Goal: Task Accomplishment & Management: Use online tool/utility

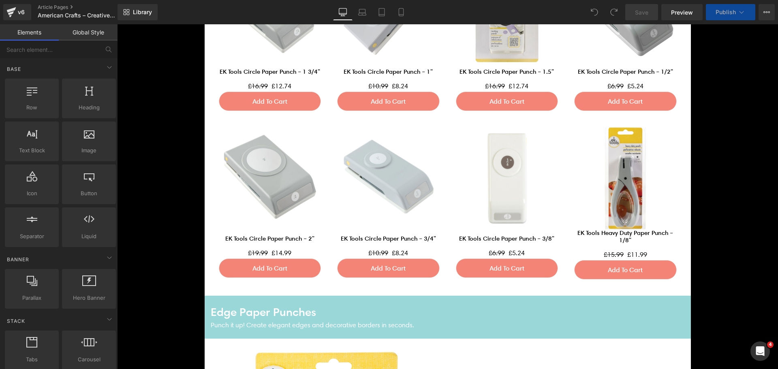
scroll to position [555, 0]
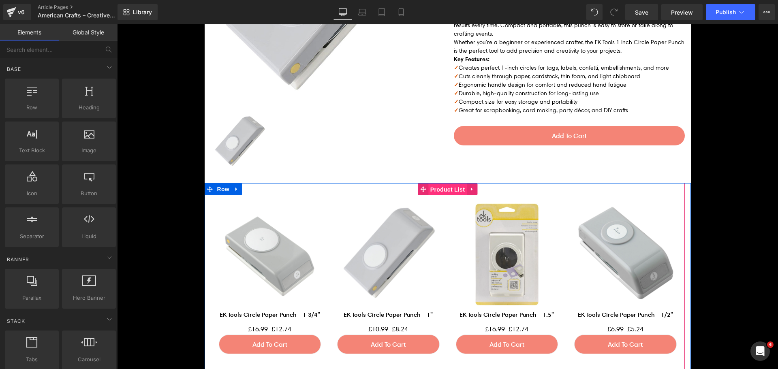
click at [432, 187] on span "Product List" at bounding box center [447, 190] width 38 height 12
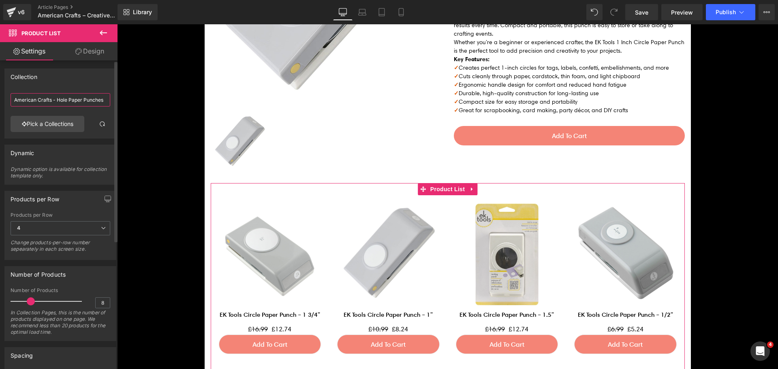
click at [83, 102] on input "American Crafts - Hole Paper Punches" at bounding box center [61, 99] width 100 height 13
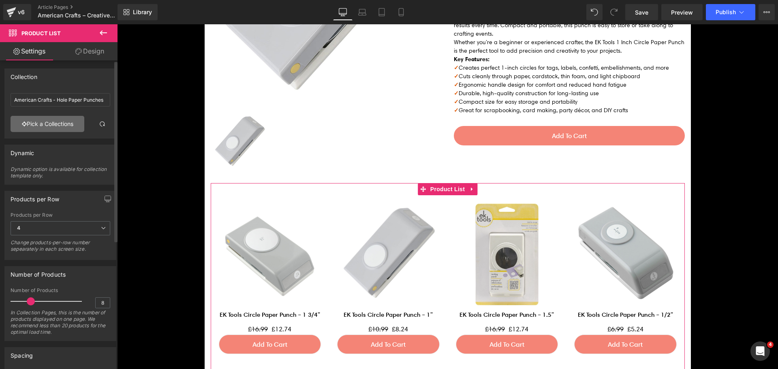
drag, startPoint x: 83, startPoint y: 102, endPoint x: 59, endPoint y: 123, distance: 31.8
click at [59, 123] on link "Pick a Collections" at bounding box center [48, 124] width 74 height 16
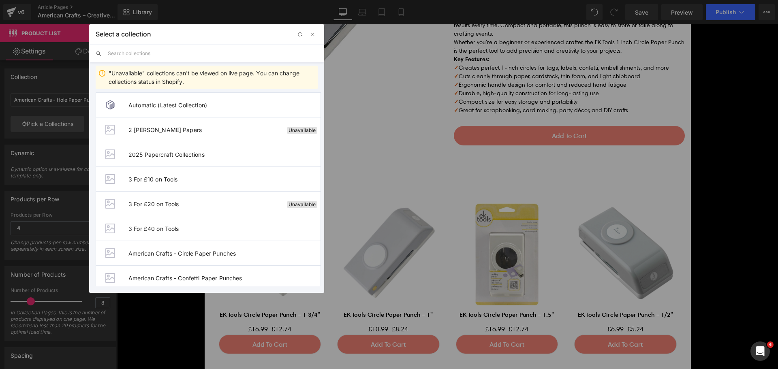
click at [0, 0] on input "text" at bounding box center [0, 0] width 0 height 0
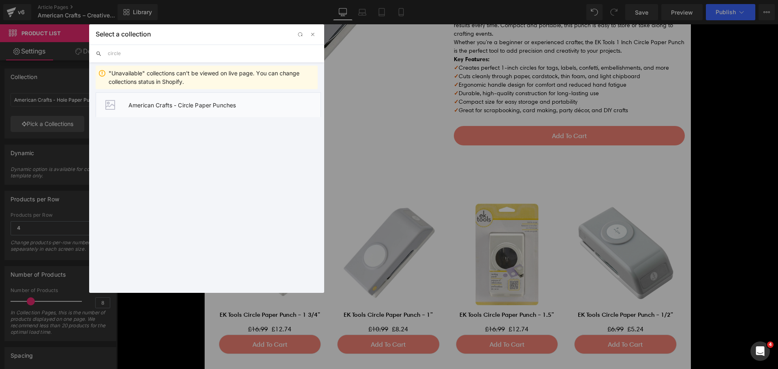
type input "circle"
click at [207, 102] on span "American Crafts - Circle Paper Punches" at bounding box center [224, 105] width 192 height 7
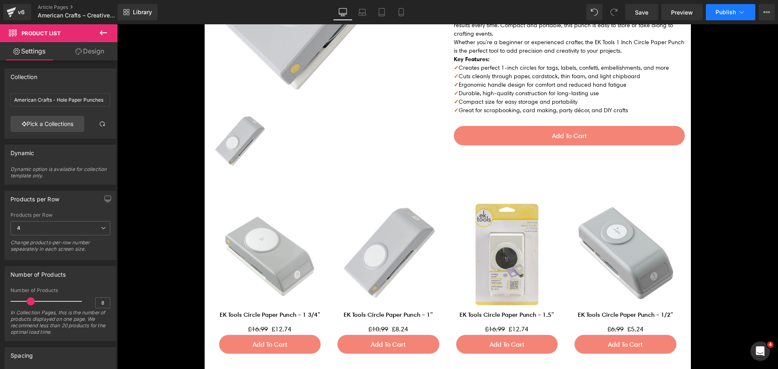
click at [719, 11] on span "Publish" at bounding box center [725, 12] width 20 height 6
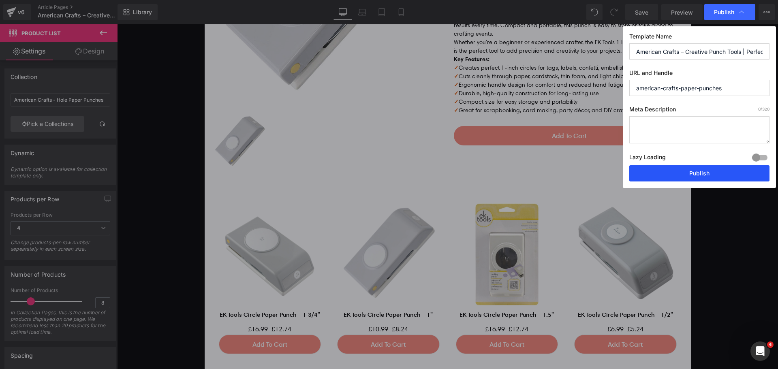
click at [0, 0] on button "Publish" at bounding box center [0, 0] width 0 height 0
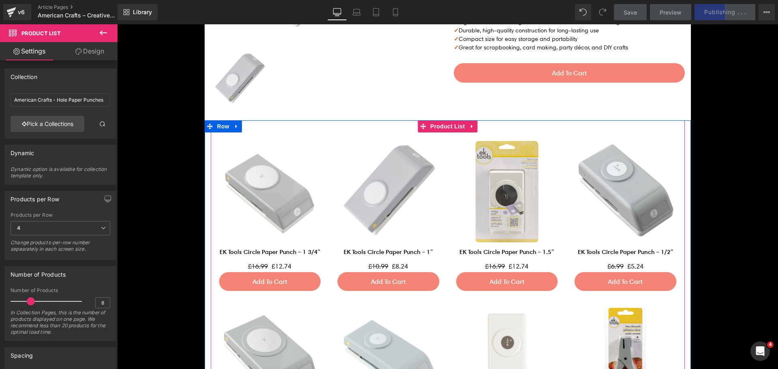
scroll to position [596, 0]
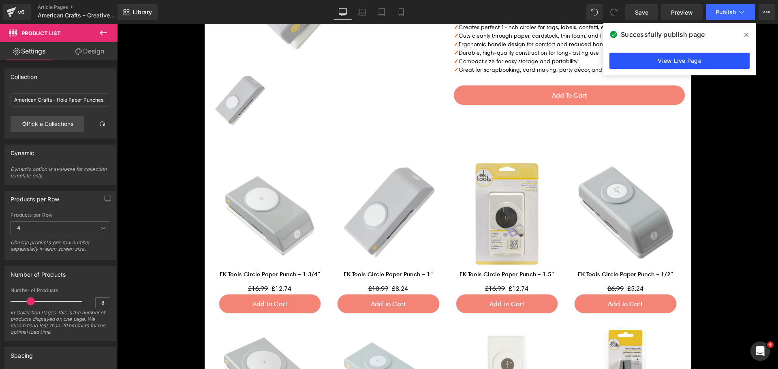
click at [647, 64] on link "View Live Page" at bounding box center [679, 61] width 140 height 16
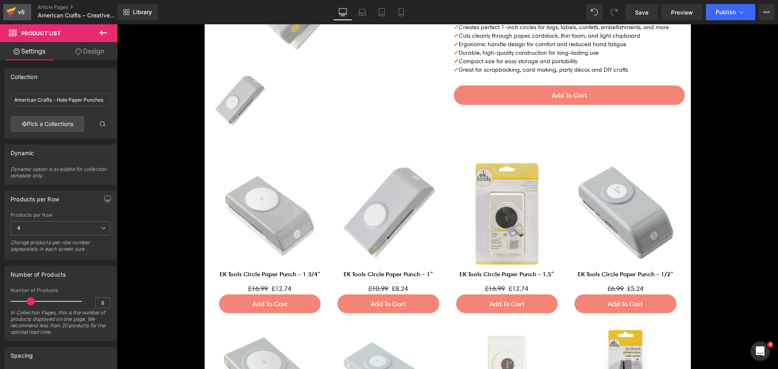
click at [15, 8] on icon at bounding box center [11, 9] width 9 height 5
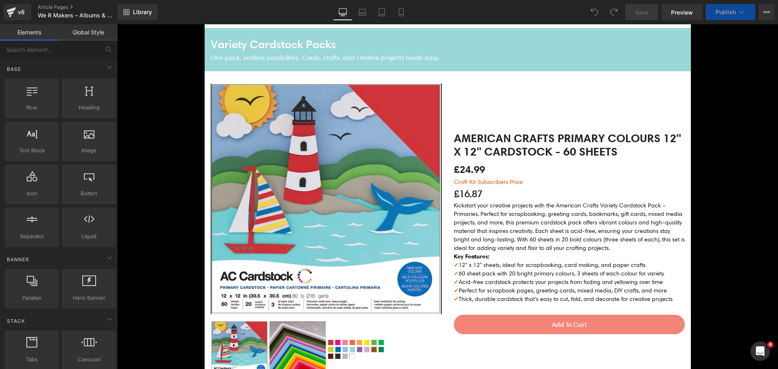
scroll to position [365, 0]
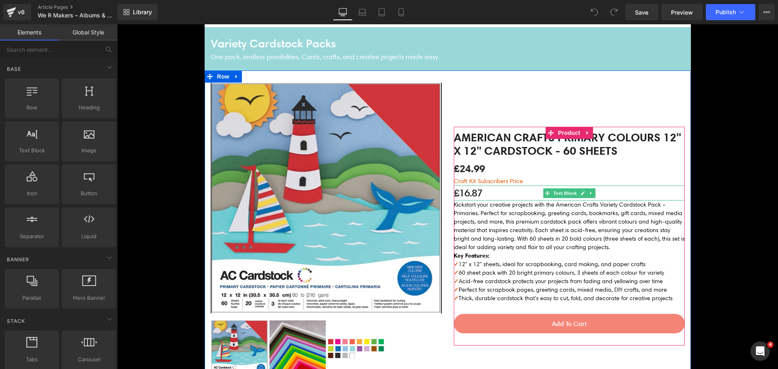
click at [463, 193] on p "£16.87" at bounding box center [569, 193] width 231 height 15
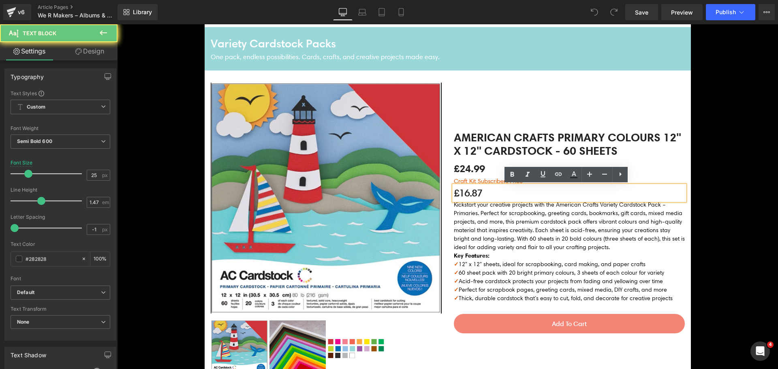
click at [463, 193] on p "£16.87" at bounding box center [569, 193] width 231 height 15
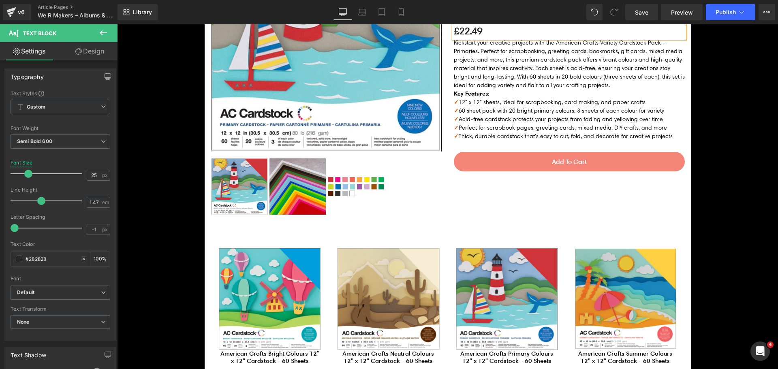
click at [495, 216] on div "American Crafts Primary Colours 12" x 12" Cardstock - 60 Sheets (P) Title £24.9…" at bounding box center [569, 74] width 243 height 307
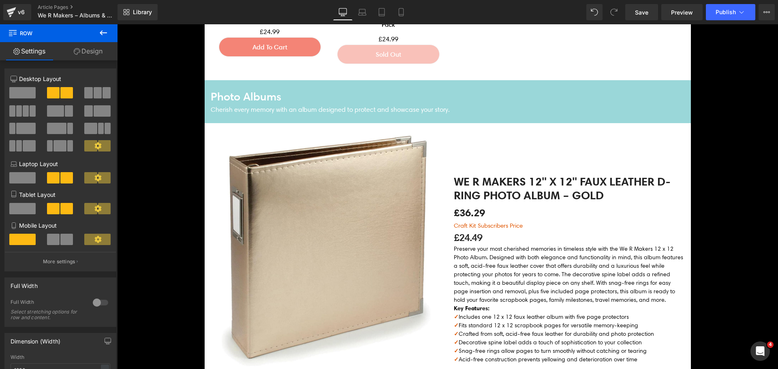
scroll to position [1053, 0]
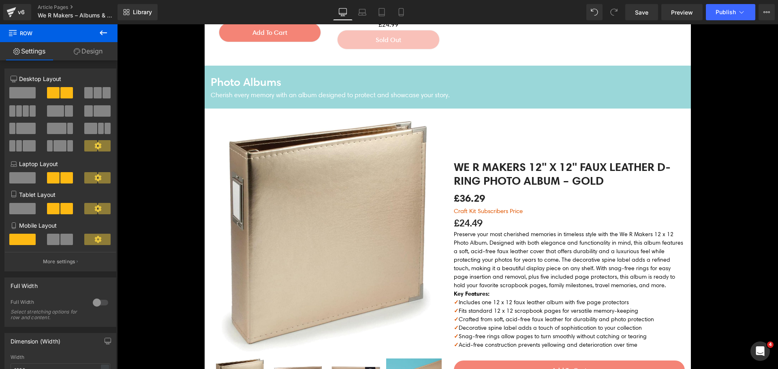
click at [468, 191] on span "£36.29" at bounding box center [469, 198] width 31 height 17
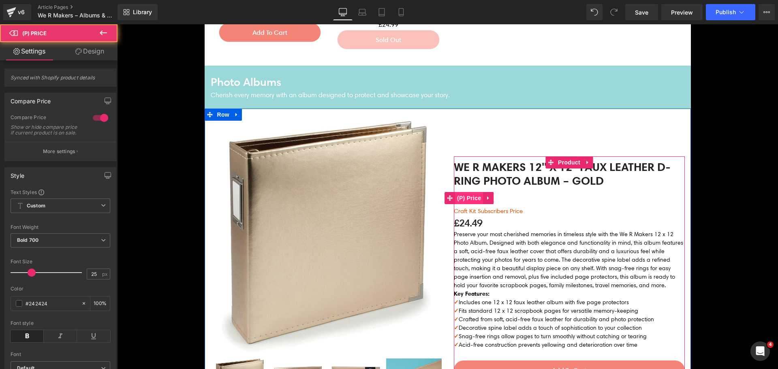
click at [462, 198] on span "(P) Price" at bounding box center [469, 198] width 28 height 12
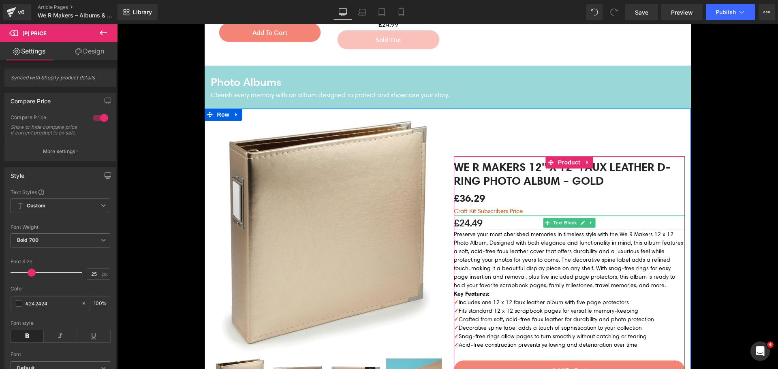
click at [473, 225] on p "£24.49" at bounding box center [569, 223] width 231 height 15
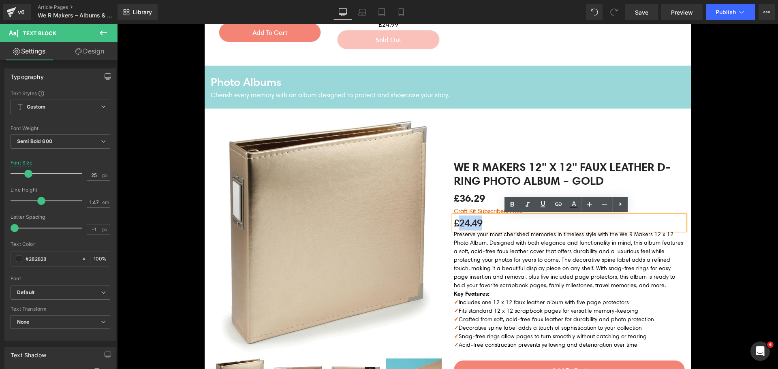
paste div
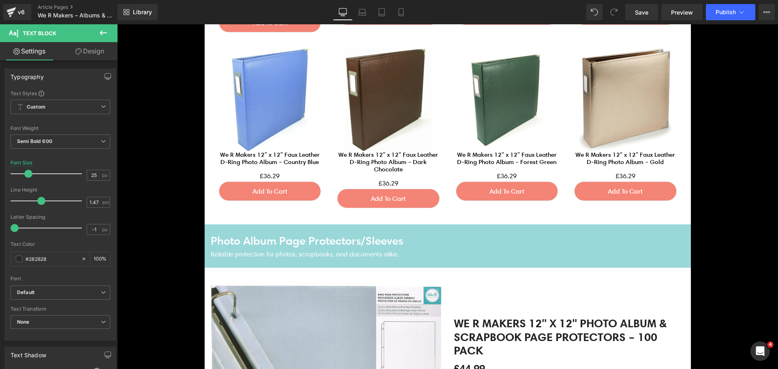
scroll to position [1742, 0]
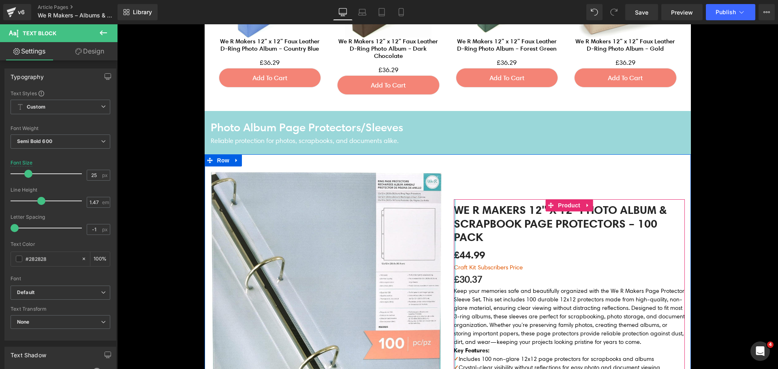
click at [459, 278] on p "£30.37" at bounding box center [569, 279] width 231 height 15
click at [466, 280] on p "£30.37" at bounding box center [569, 279] width 231 height 15
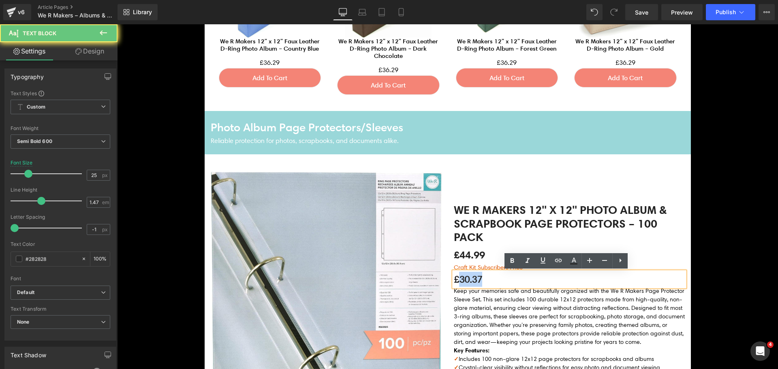
drag, startPoint x: 456, startPoint y: 278, endPoint x: 481, endPoint y: 278, distance: 25.5
click at [481, 278] on p "£30.37" at bounding box center [569, 279] width 231 height 15
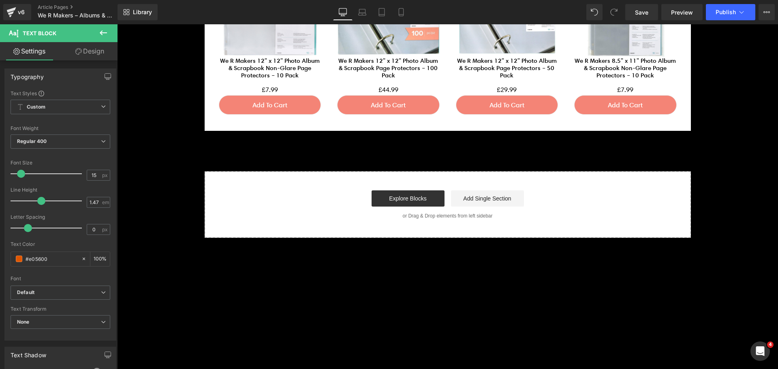
scroll to position [2187, 0]
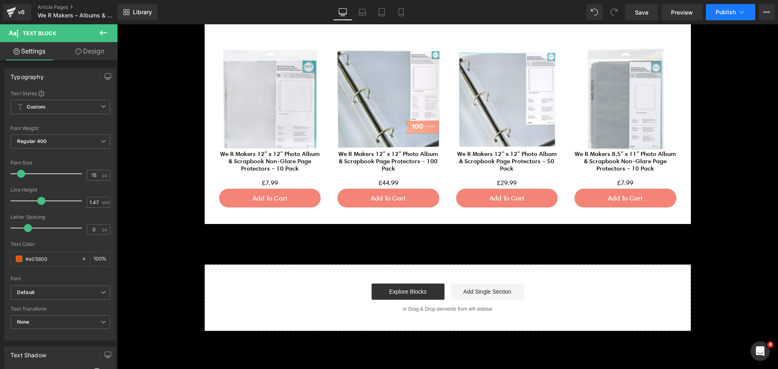
click at [739, 13] on icon at bounding box center [741, 12] width 8 height 8
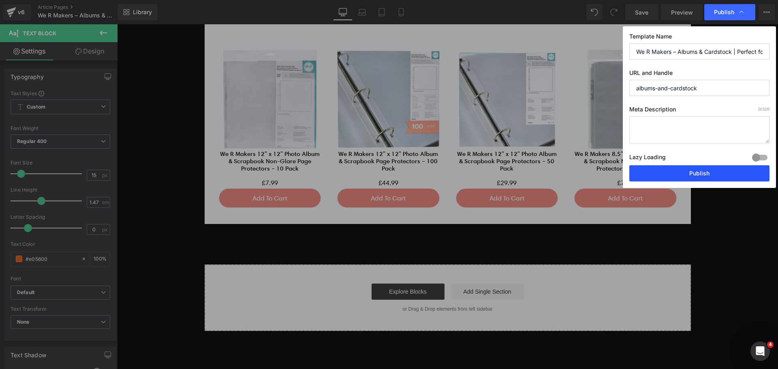
click at [661, 319] on button "Publish" at bounding box center [330, 319] width 661 height 0
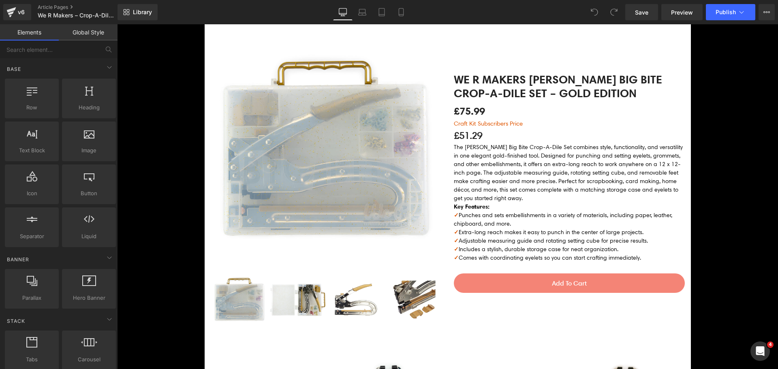
scroll to position [324, 0]
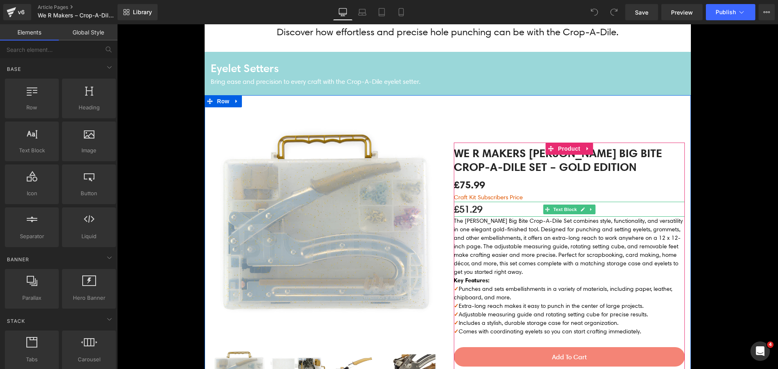
click at [469, 214] on p "£51.29" at bounding box center [569, 209] width 231 height 15
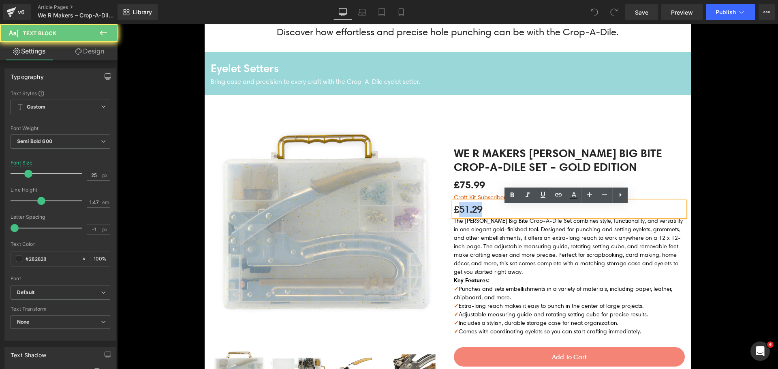
click at [469, 214] on p "£51.29" at bounding box center [569, 209] width 231 height 15
paste div
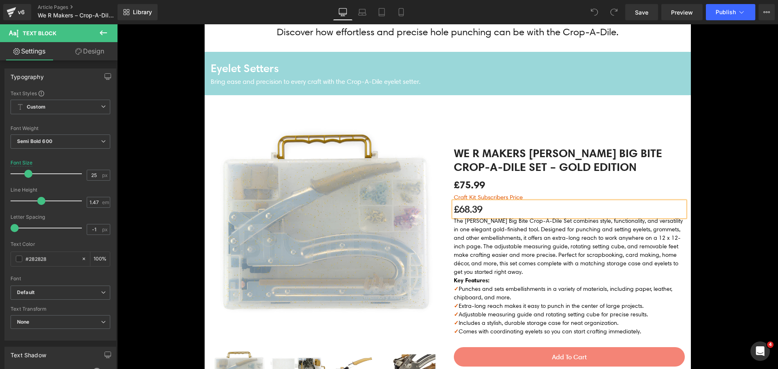
click at [399, 210] on img at bounding box center [326, 222] width 231 height 231
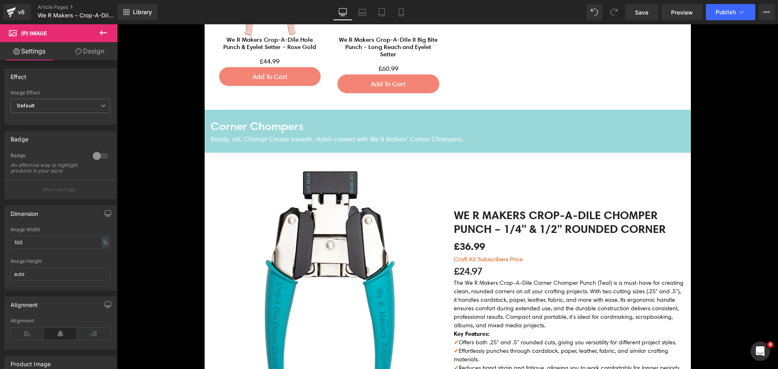
scroll to position [1053, 0]
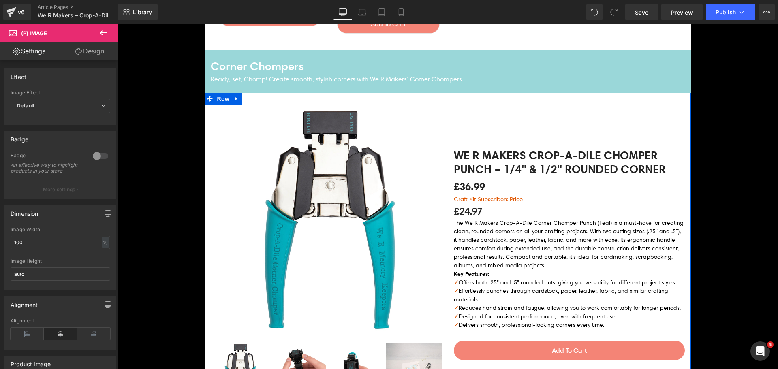
click at [467, 212] on p "£24.97" at bounding box center [569, 211] width 231 height 15
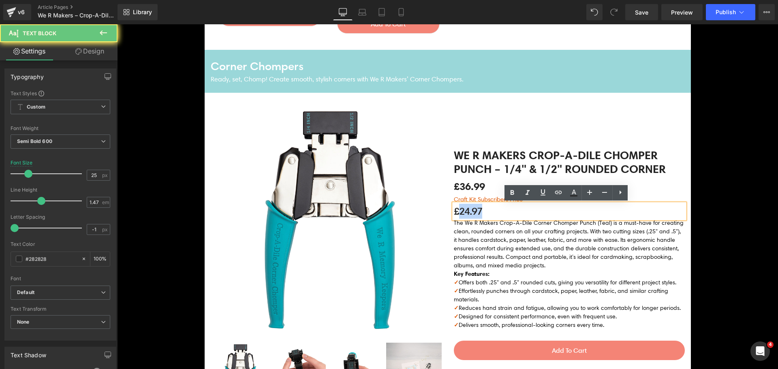
click at [467, 212] on p "£24.97" at bounding box center [569, 211] width 231 height 15
paste div
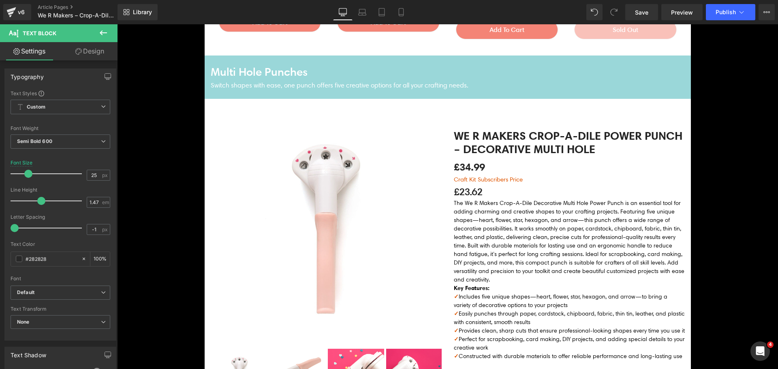
scroll to position [1620, 0]
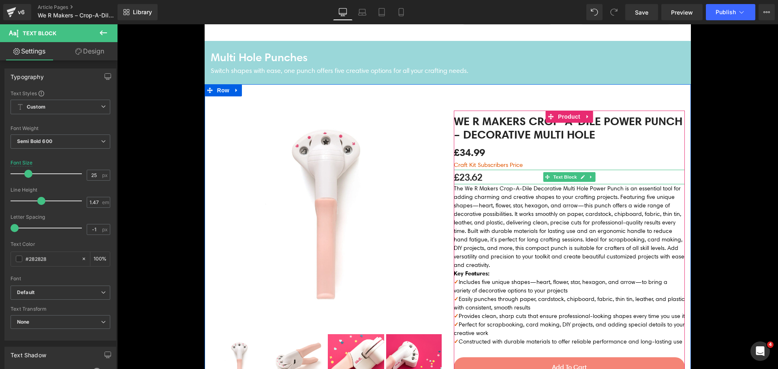
click at [469, 181] on p "£23.62" at bounding box center [569, 177] width 231 height 15
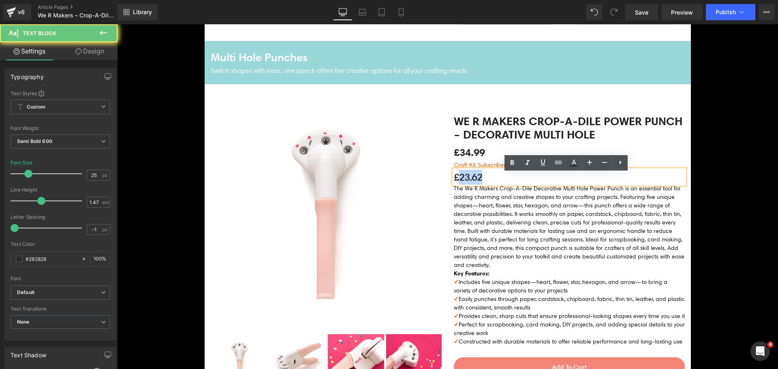
click at [469, 181] on p "£23.62" at bounding box center [569, 177] width 231 height 15
paste div
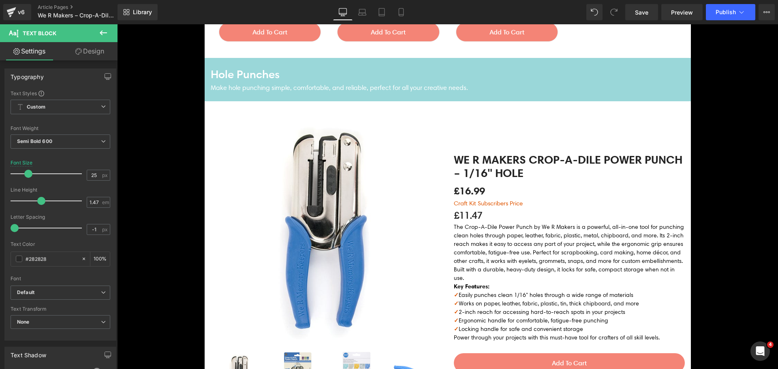
scroll to position [2187, 0]
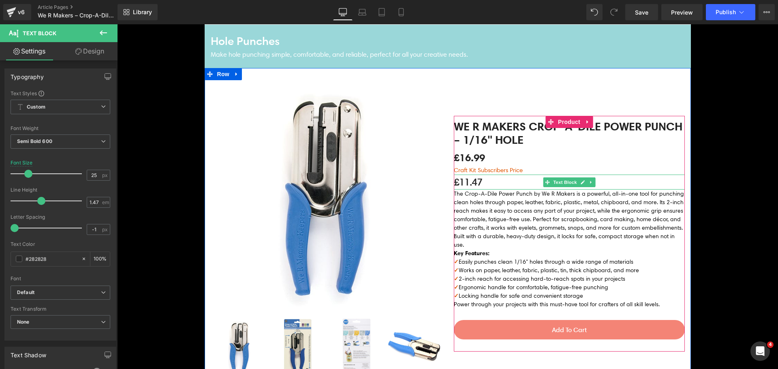
click at [469, 185] on p "£11.47" at bounding box center [569, 182] width 231 height 15
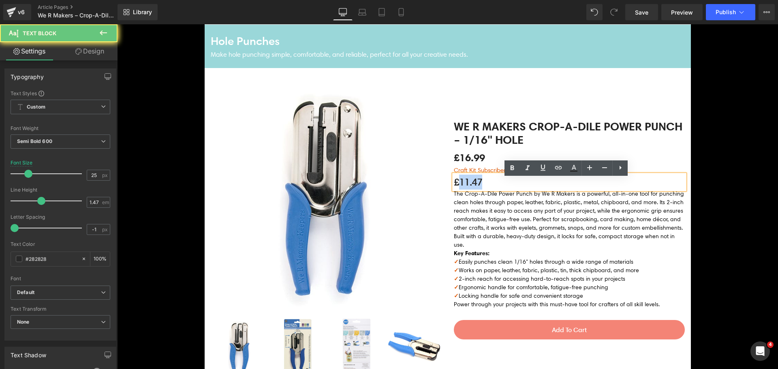
click at [469, 185] on p "£11.47" at bounding box center [569, 182] width 231 height 15
paste div
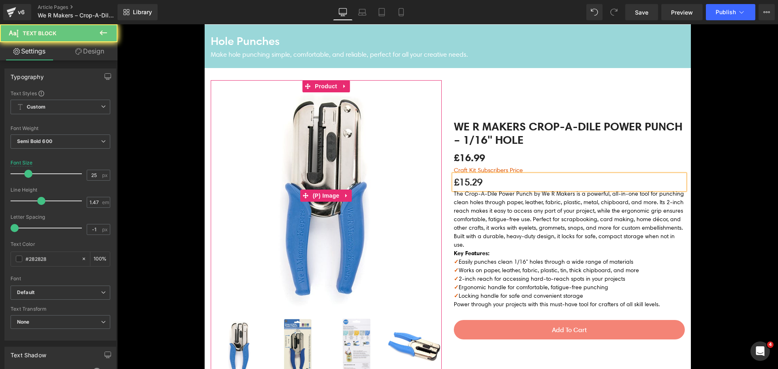
click at [323, 159] on img at bounding box center [326, 195] width 231 height 231
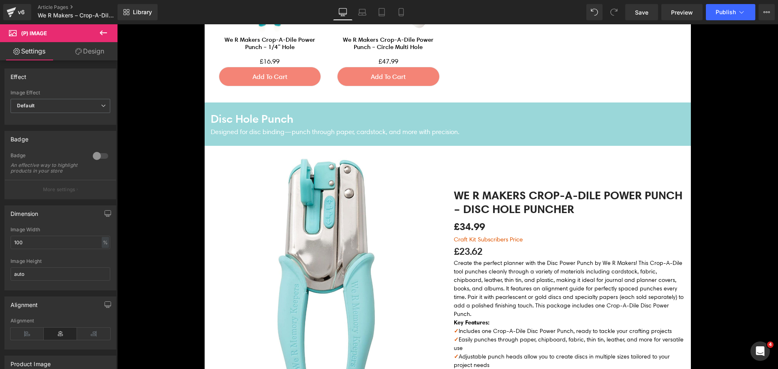
scroll to position [2917, 0]
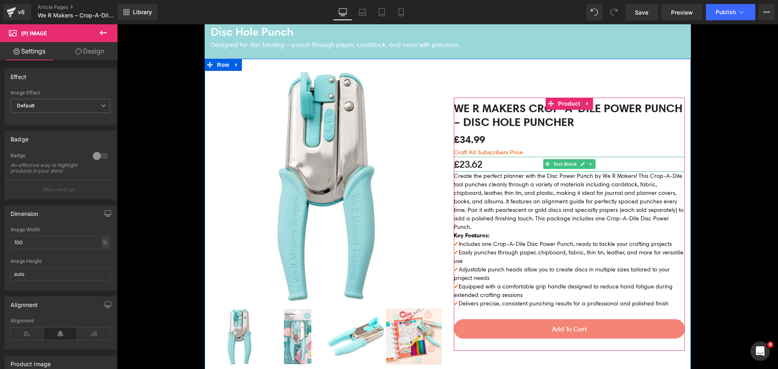
click at [467, 168] on p "£23.62" at bounding box center [569, 164] width 231 height 15
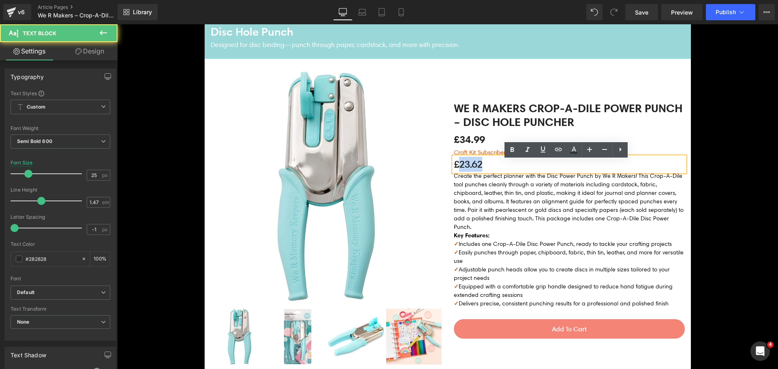
click at [467, 168] on p "£23.62" at bounding box center [569, 164] width 231 height 15
paste div
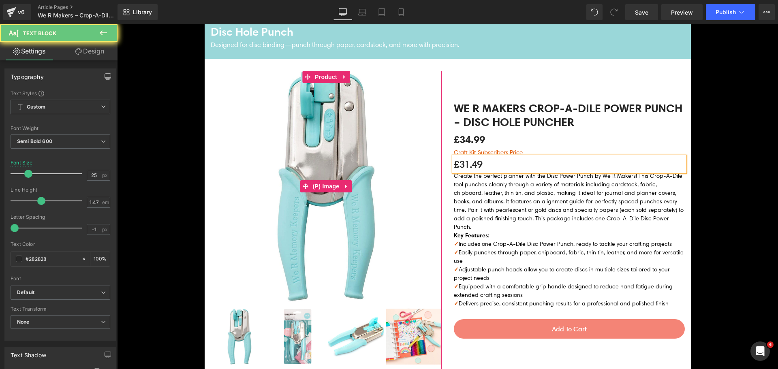
click at [393, 168] on img at bounding box center [326, 186] width 231 height 231
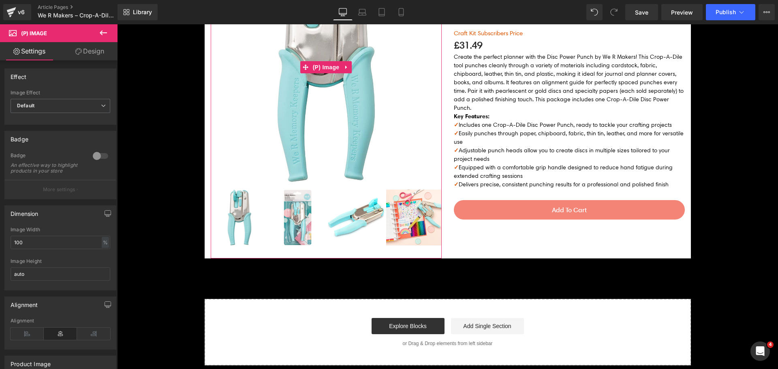
scroll to position [3200, 0]
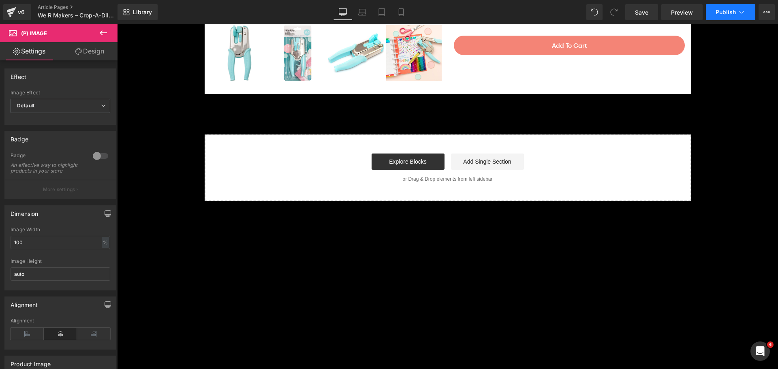
click at [733, 13] on span "Publish" at bounding box center [725, 12] width 20 height 6
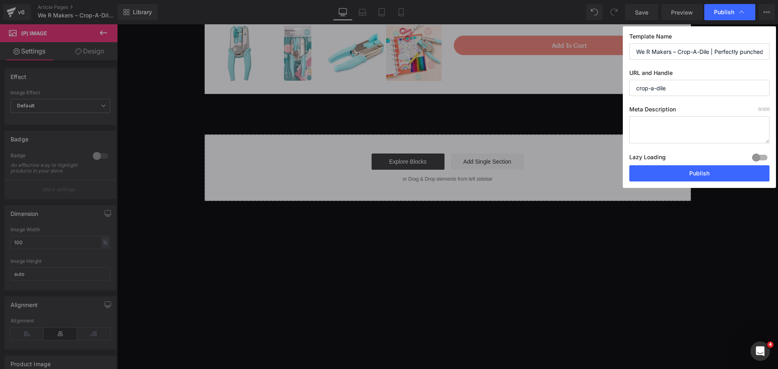
click at [702, 164] on div "Lazy Loading Build Upgrade plan to unlock" at bounding box center [699, 158] width 140 height 13
drag, startPoint x: 702, startPoint y: 170, endPoint x: 585, endPoint y: 147, distance: 119.8
click at [702, 170] on button "Publish" at bounding box center [699, 173] width 140 height 16
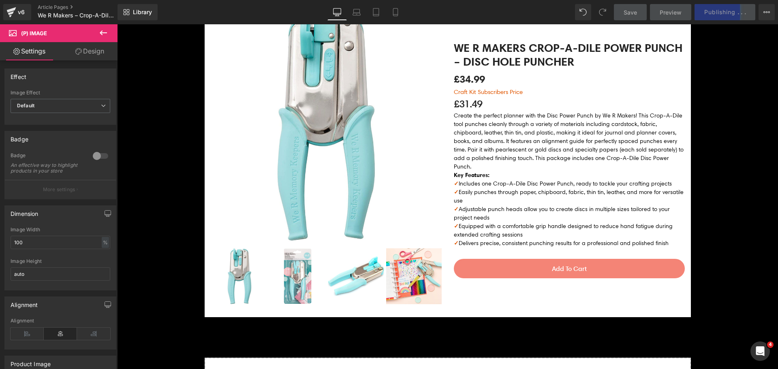
scroll to position [3079, 0]
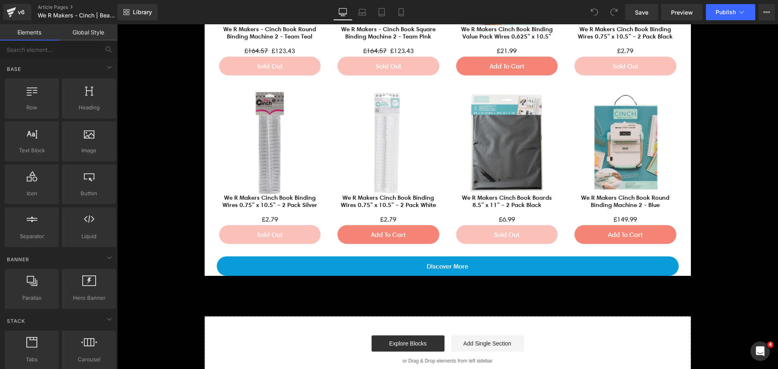
scroll to position [1823, 0]
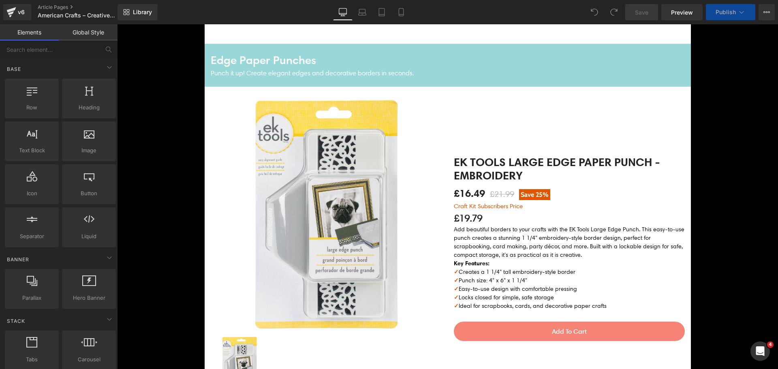
scroll to position [948, 0]
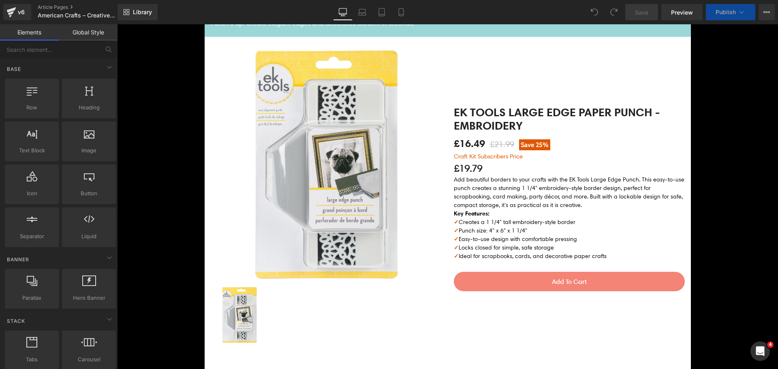
click at [463, 167] on p "£19.79" at bounding box center [569, 168] width 231 height 15
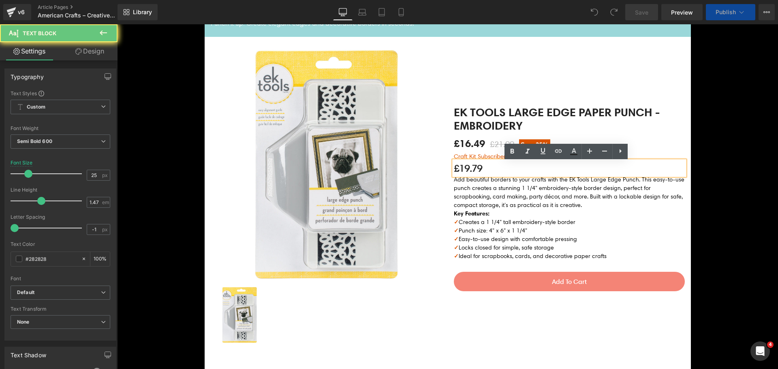
click at [463, 167] on p "£19.79" at bounding box center [569, 168] width 231 height 15
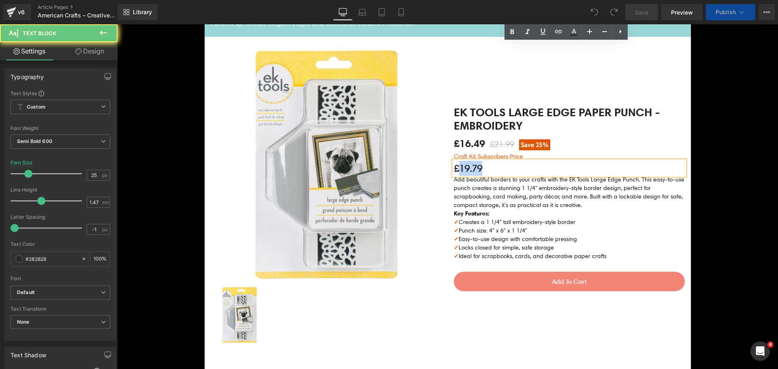
paste div
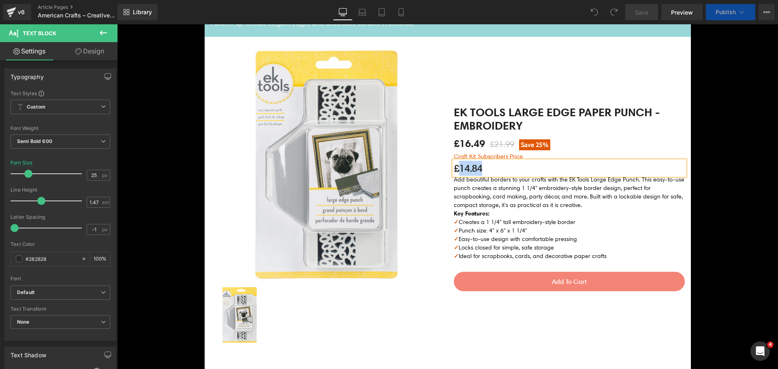
click at [404, 160] on img at bounding box center [326, 164] width 231 height 231
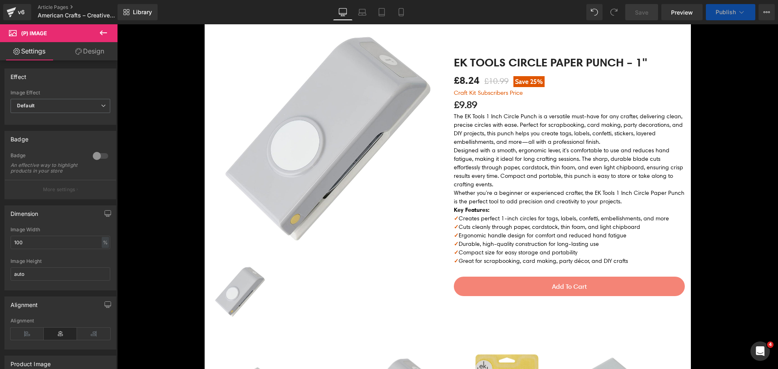
scroll to position [209, 0]
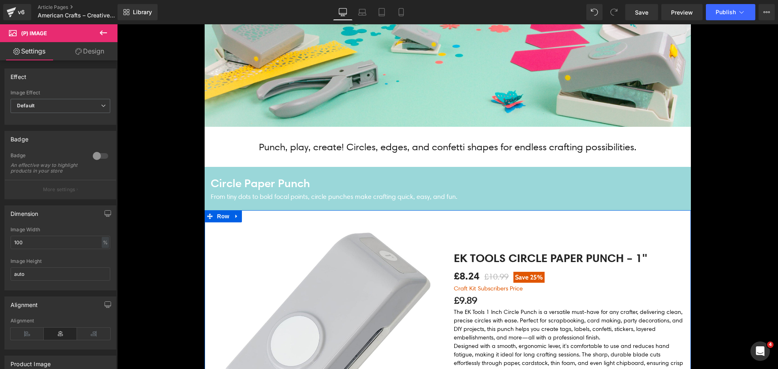
click at [117, 24] on div at bounding box center [117, 24] width 0 height 0
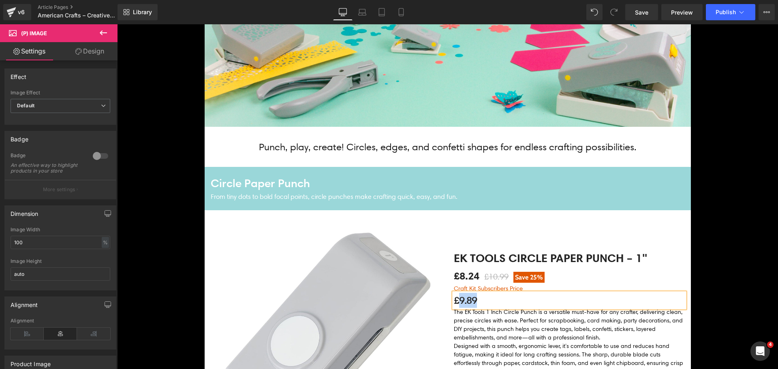
click at [462, 308] on p "£9.89" at bounding box center [569, 300] width 231 height 15
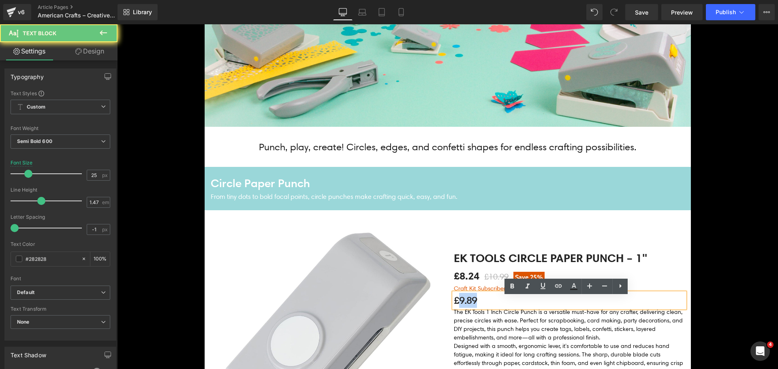
paste div
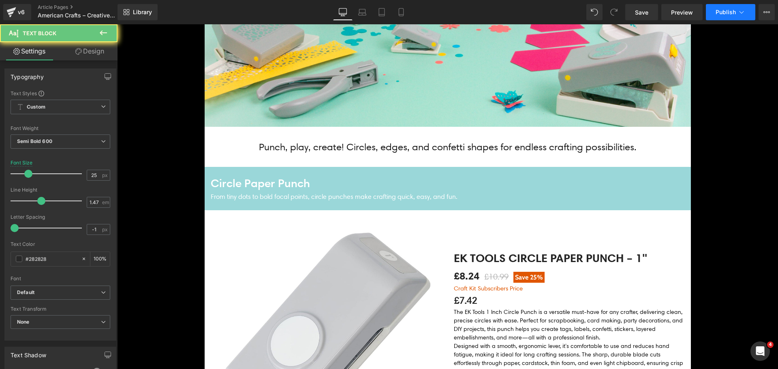
click at [730, 7] on button "Publish" at bounding box center [730, 12] width 49 height 16
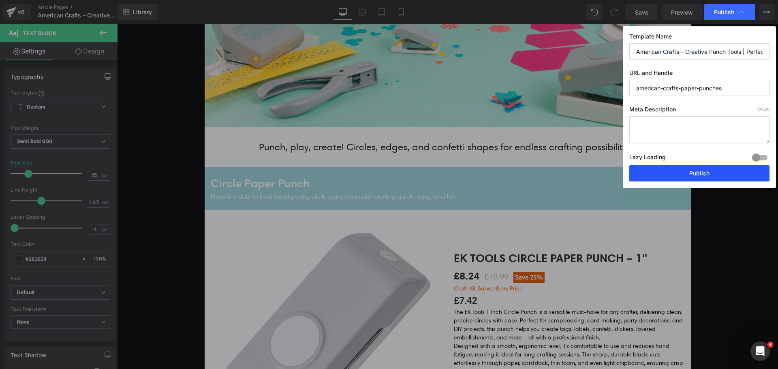
drag, startPoint x: 696, startPoint y: 180, endPoint x: 580, endPoint y: 154, distance: 119.2
click at [0, 0] on button "Publish" at bounding box center [0, 0] width 0 height 0
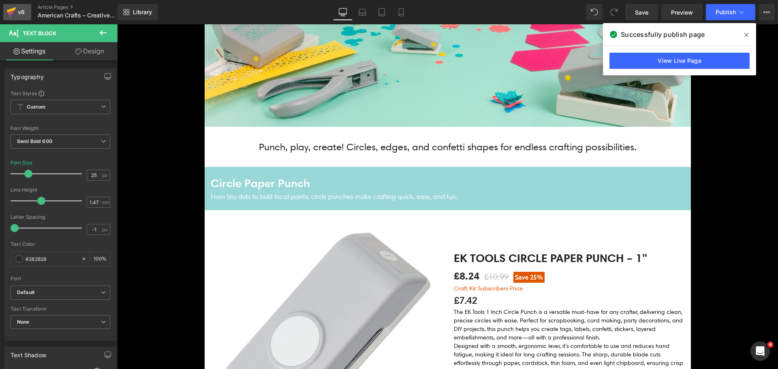
click at [13, 9] on icon at bounding box center [11, 9] width 9 height 5
